Goal: Navigation & Orientation: Find specific page/section

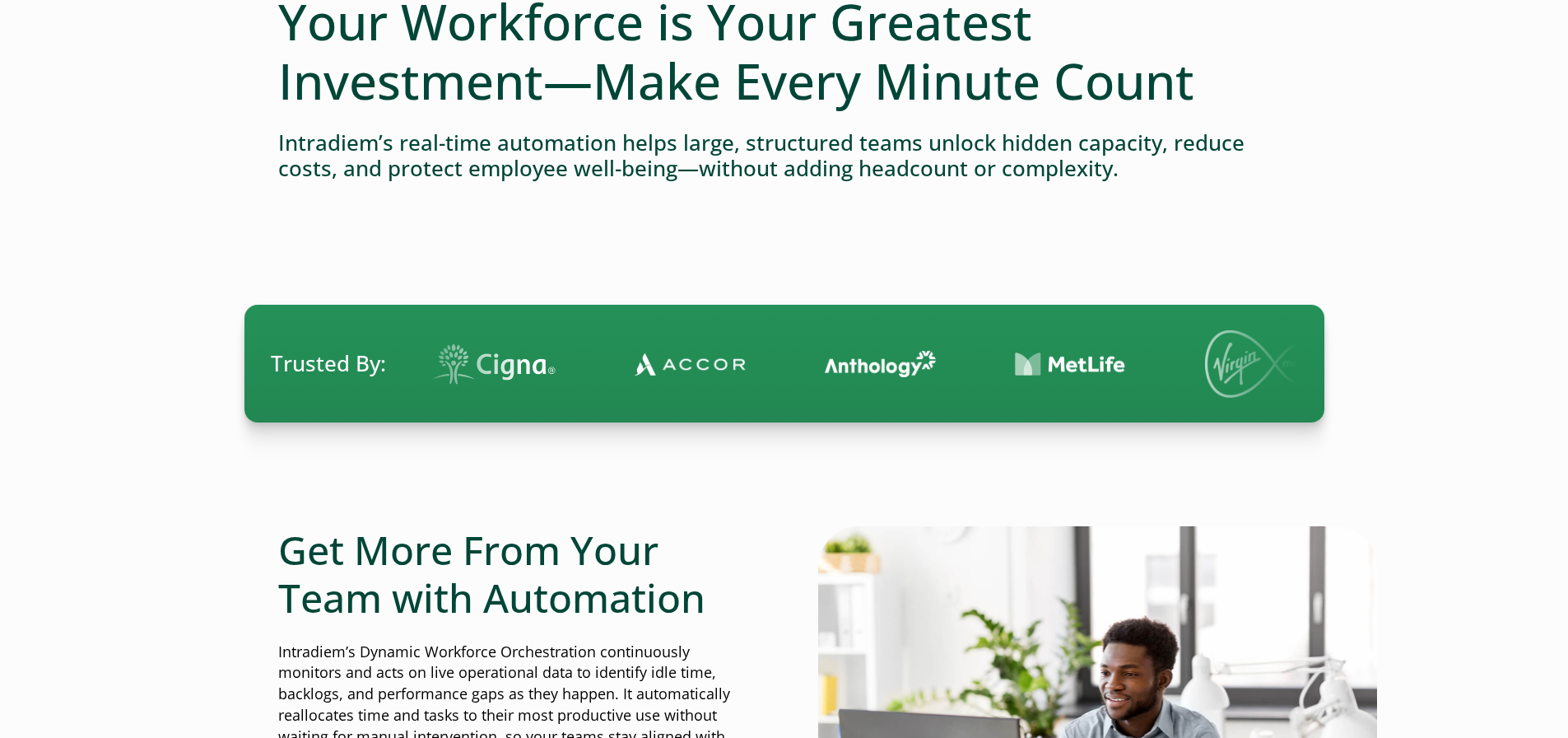
scroll to position [83, 0]
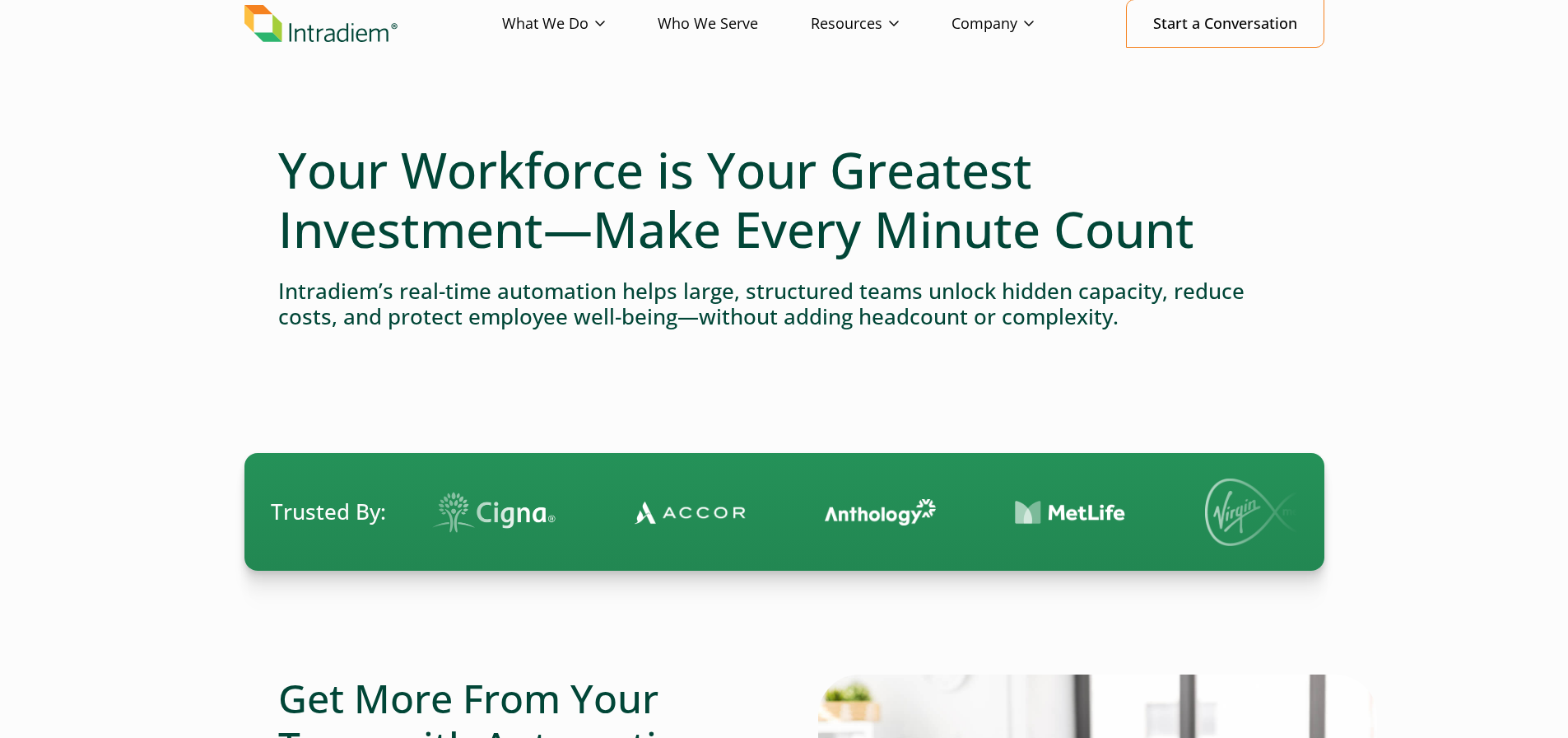
click at [715, 22] on link "Who We Serve" at bounding box center [735, 24] width 154 height 48
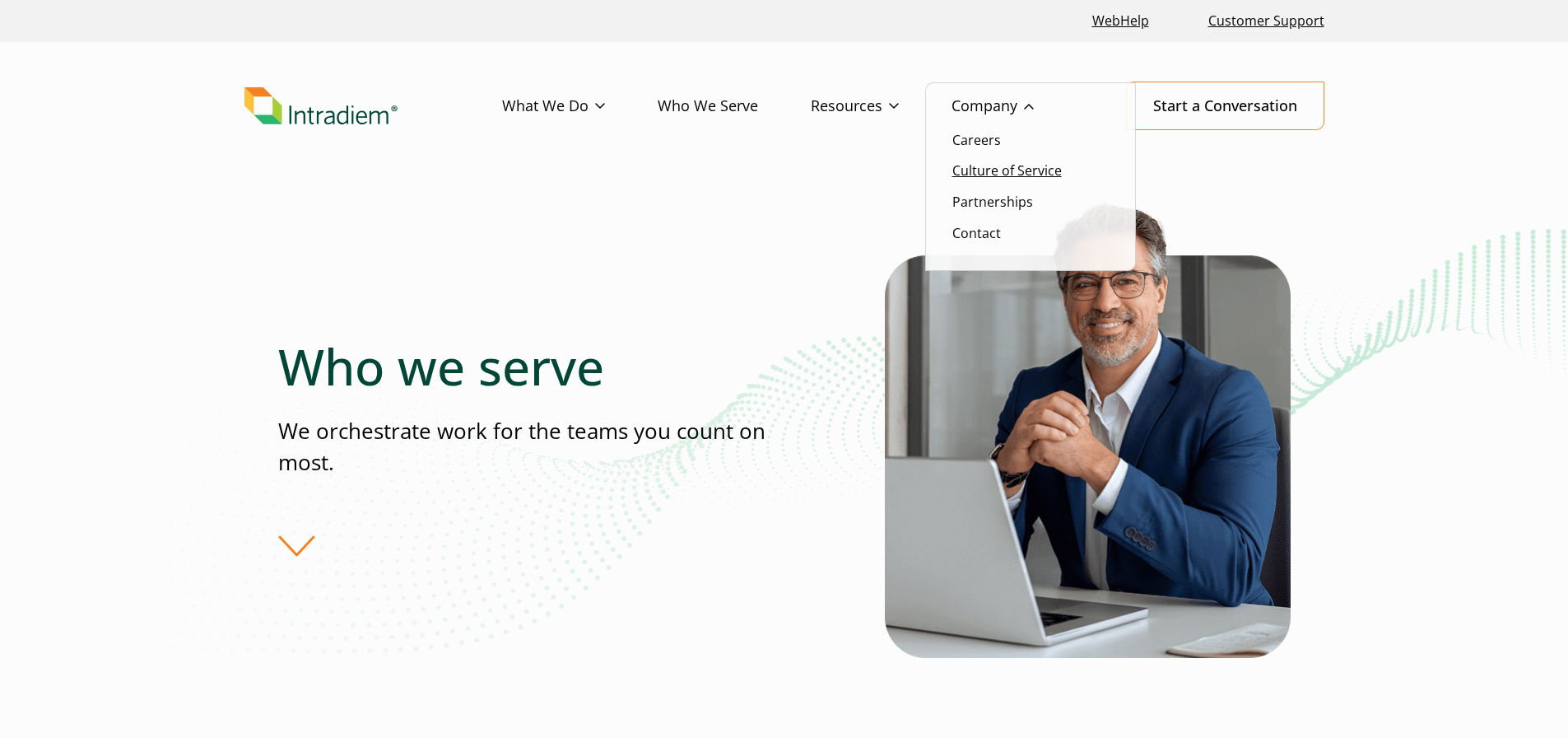
click at [990, 170] on link "Culture of Service" at bounding box center [1007, 171] width 110 height 18
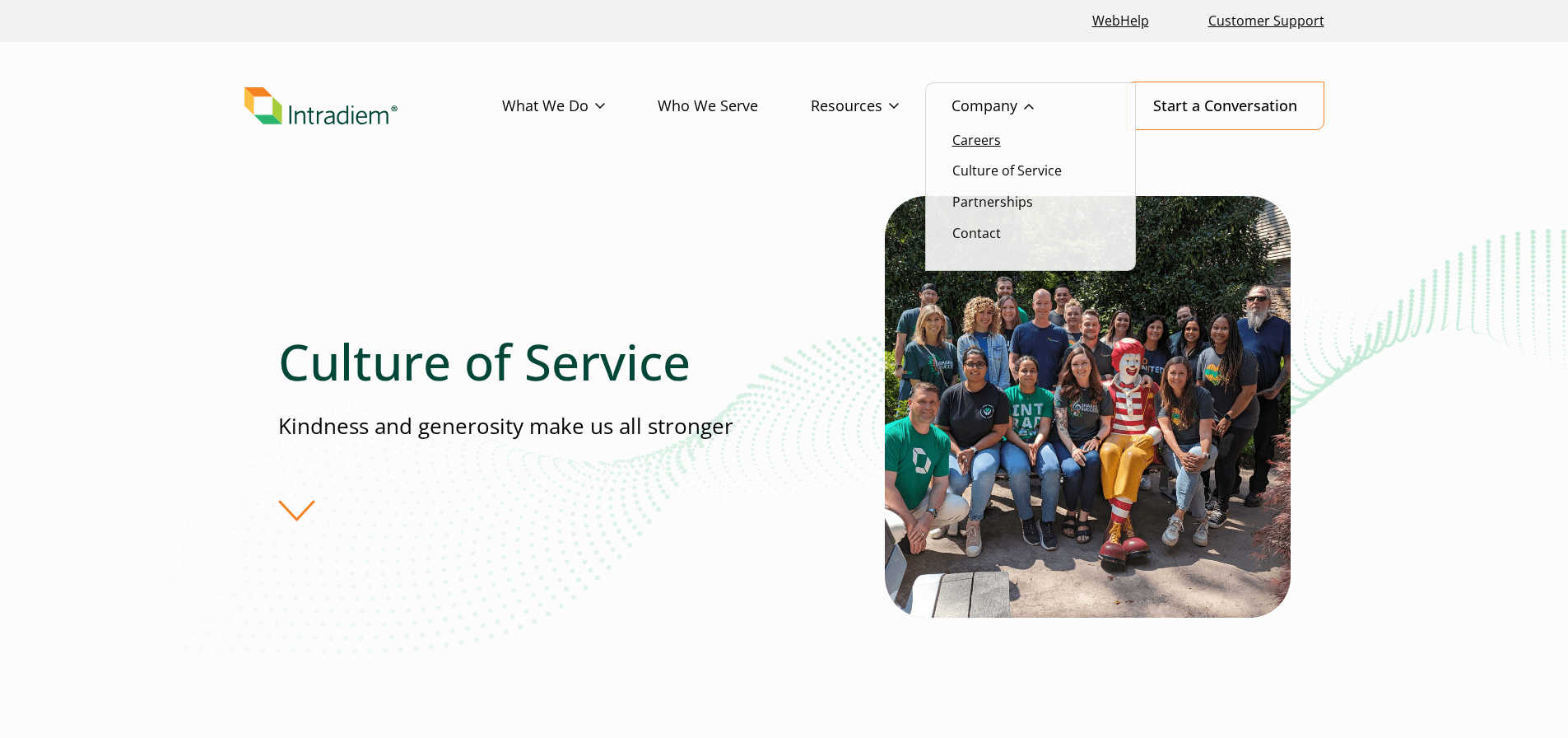
click at [976, 140] on link "Careers" at bounding box center [976, 140] width 49 height 18
